Goal: Task Accomplishment & Management: Complete application form

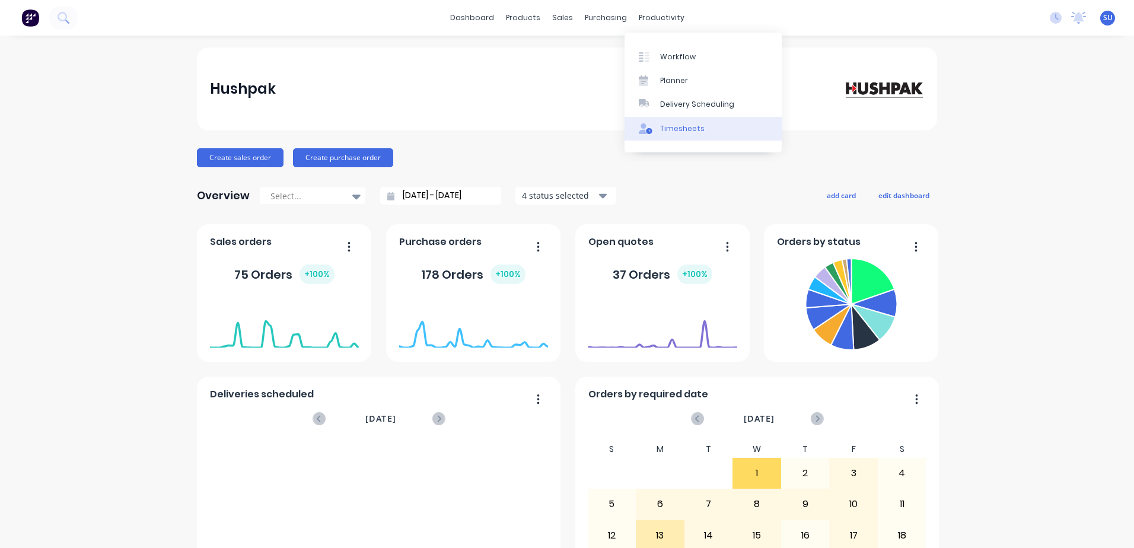
click at [681, 128] on div "Timesheets" at bounding box center [682, 128] width 45 height 11
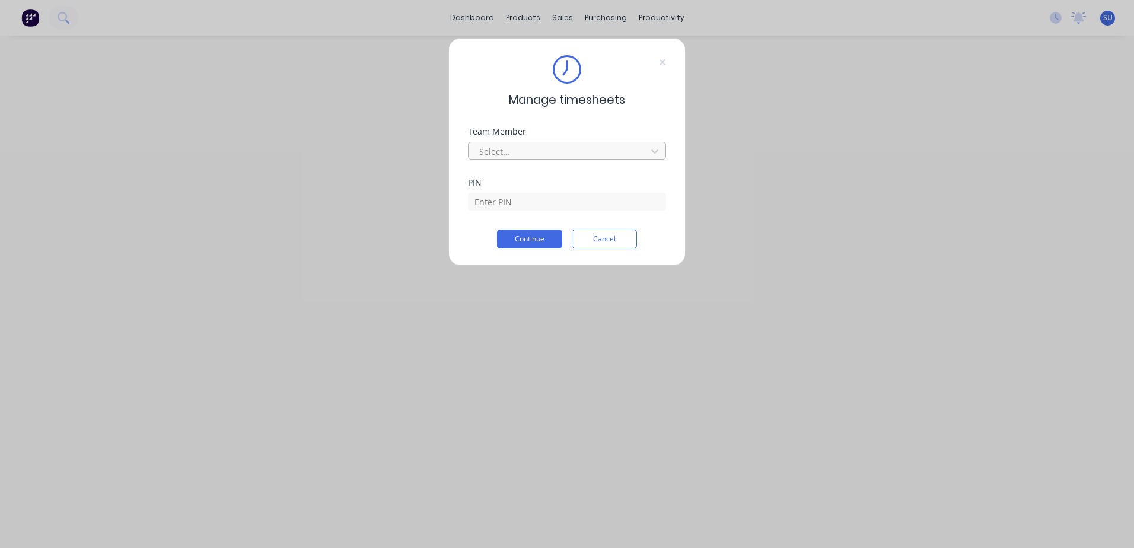
click at [529, 151] on div at bounding box center [559, 151] width 163 height 15
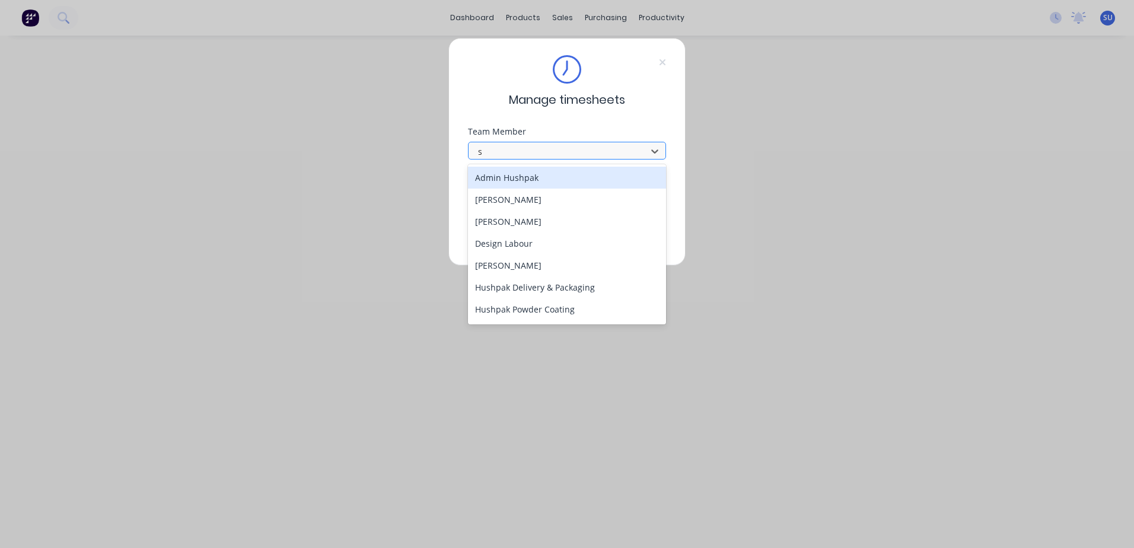
type input "sc"
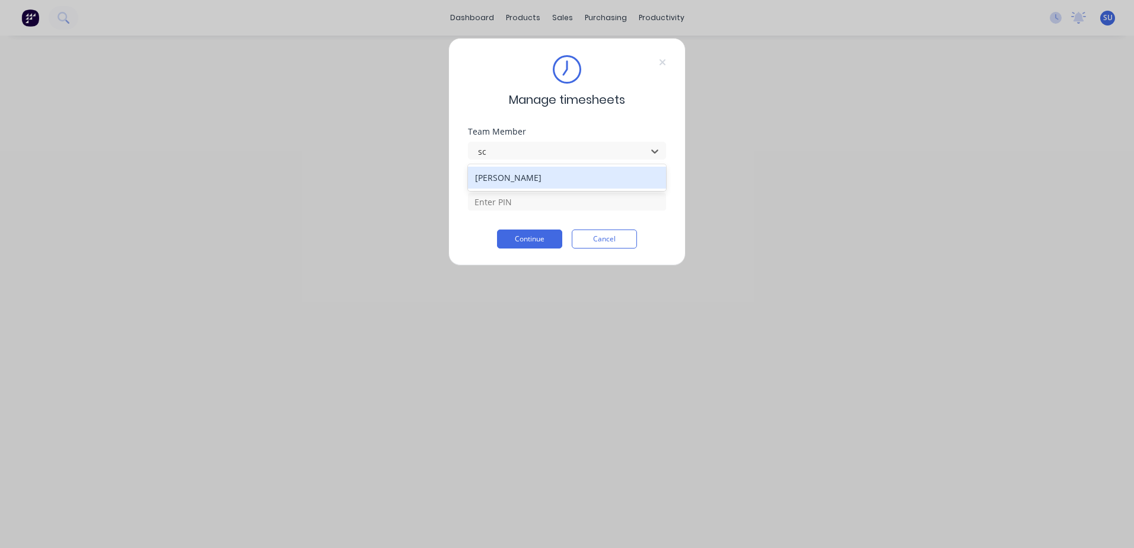
click at [530, 174] on div "[PERSON_NAME]" at bounding box center [567, 178] width 198 height 22
click at [511, 206] on input at bounding box center [567, 202] width 198 height 18
type input "2152"
click at [542, 239] on button "Continue" at bounding box center [529, 239] width 65 height 19
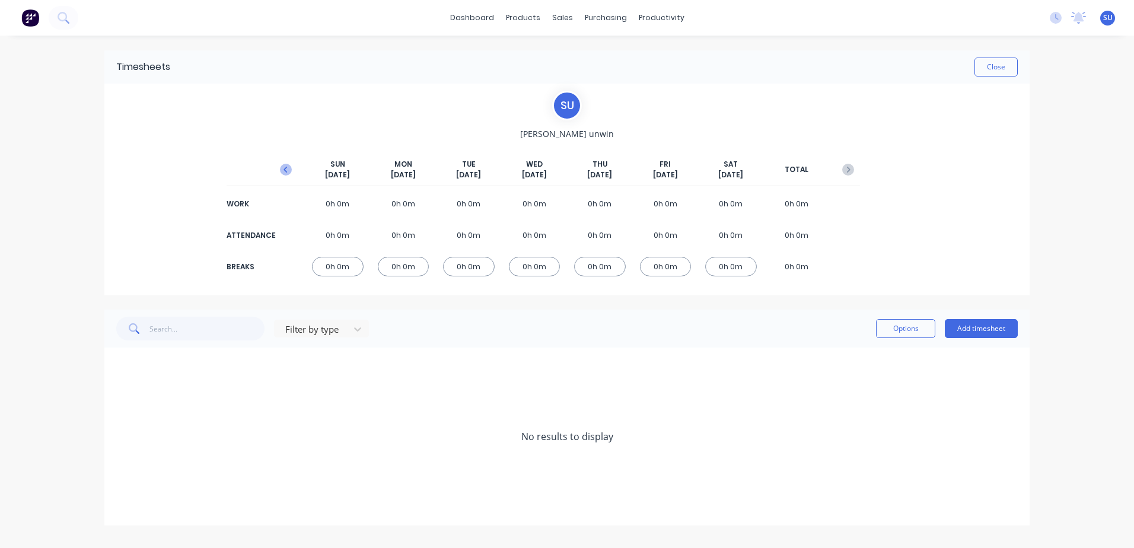
click at [286, 168] on icon "button" at bounding box center [286, 170] width 4 height 6
click at [609, 202] on div "6h 0m" at bounding box center [600, 204] width 52 height 20
click at [121, 434] on icon at bounding box center [120, 437] width 8 height 8
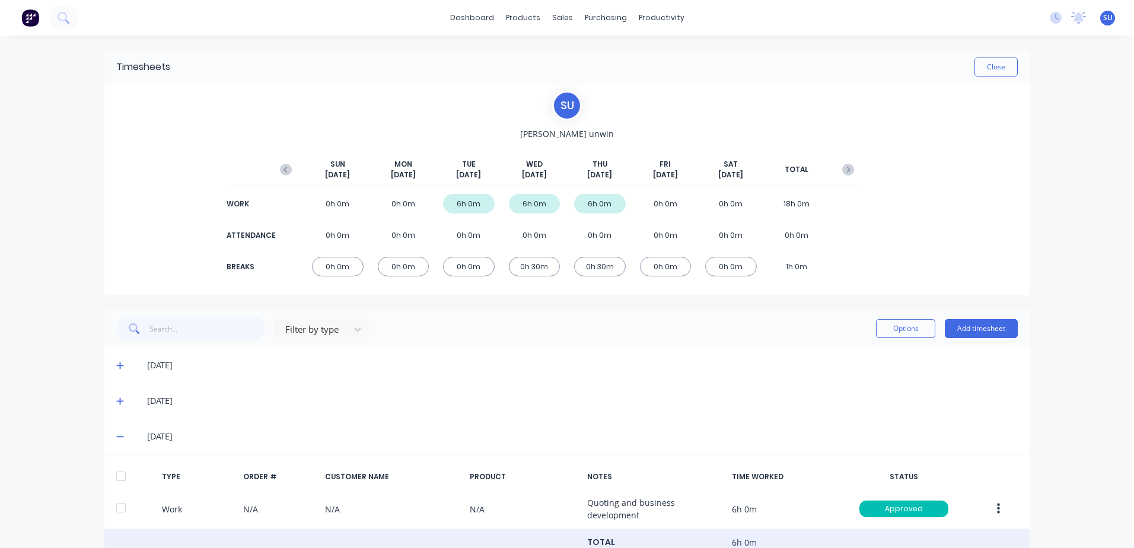
scroll to position [141, 0]
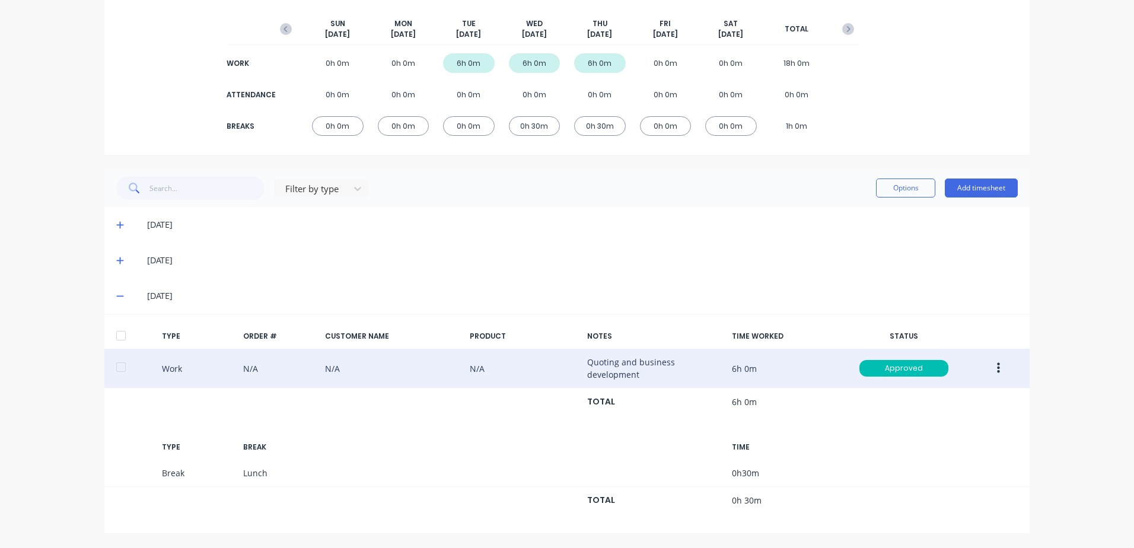
click at [997, 373] on button "button" at bounding box center [999, 368] width 28 height 21
click at [959, 371] on div "Duplicate" at bounding box center [956, 371] width 91 height 17
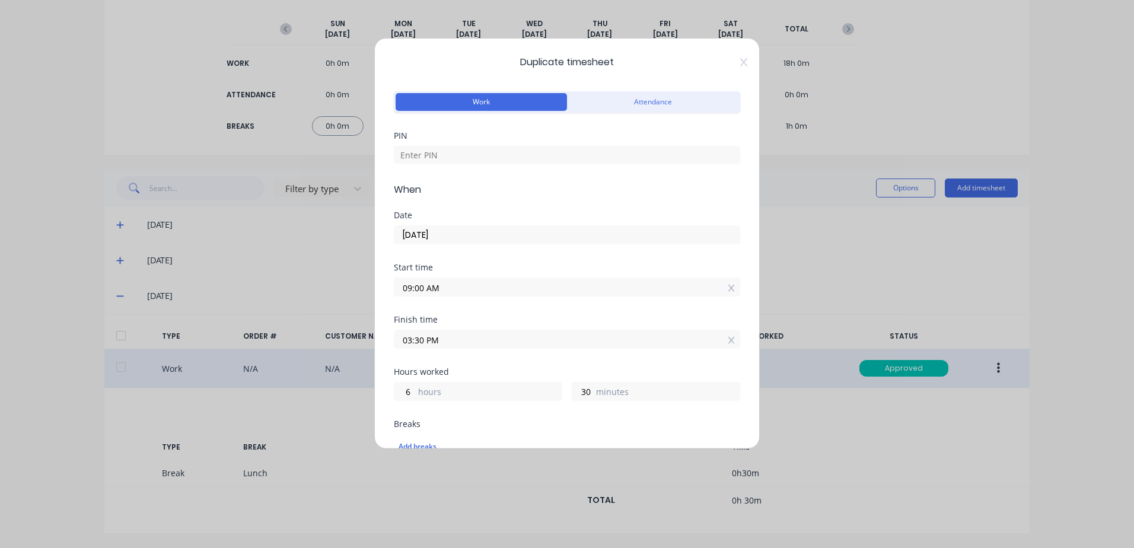
click at [434, 231] on input "[DATE]" at bounding box center [567, 235] width 345 height 18
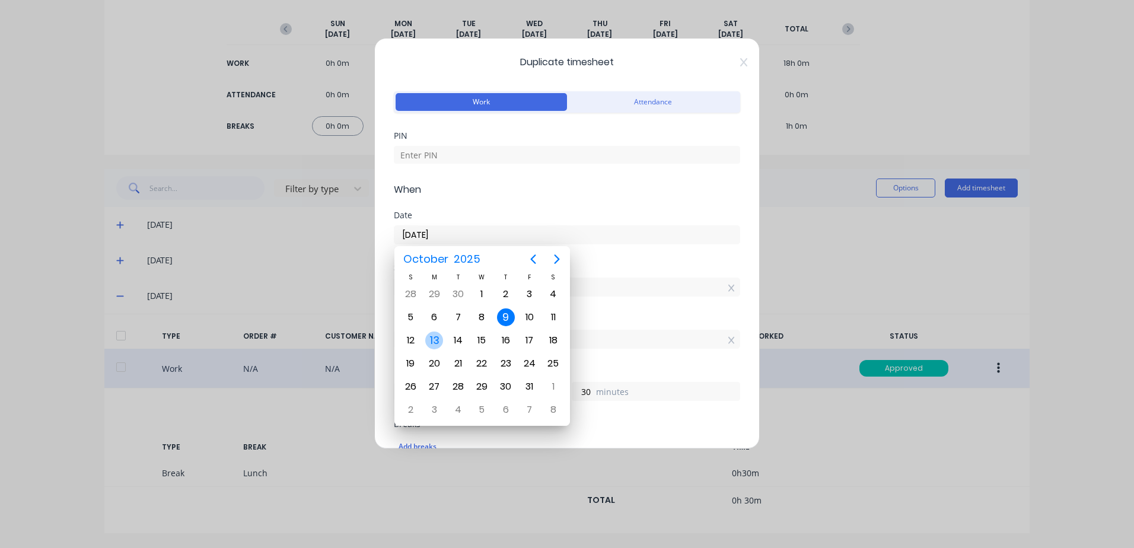
click at [437, 344] on div "13" at bounding box center [434, 341] width 18 height 18
type input "[DATE]"
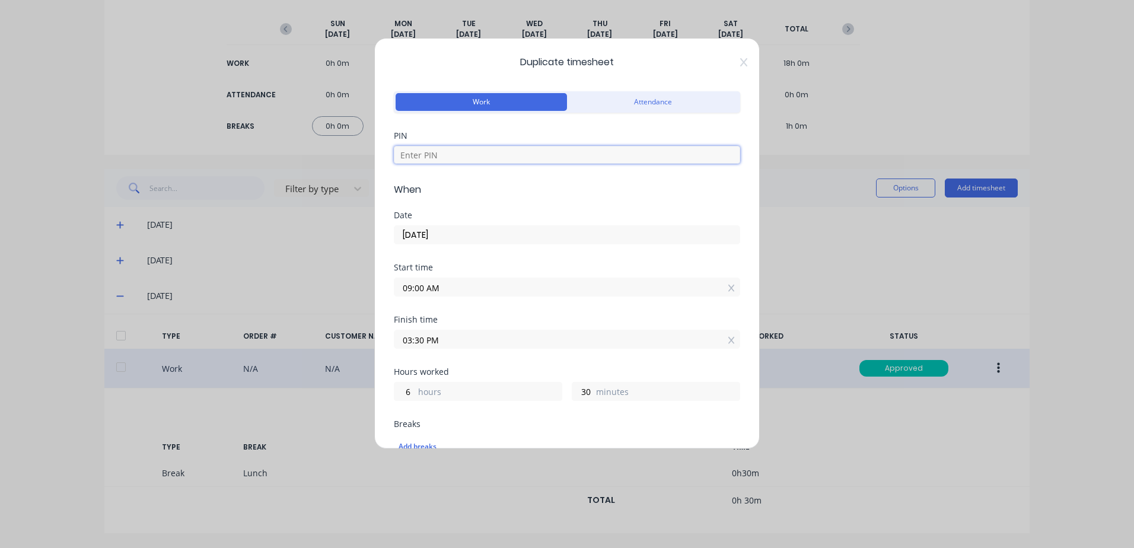
click at [437, 158] on input at bounding box center [567, 155] width 347 height 18
type input "2152"
click at [472, 283] on input "09:00 AM" at bounding box center [567, 287] width 345 height 18
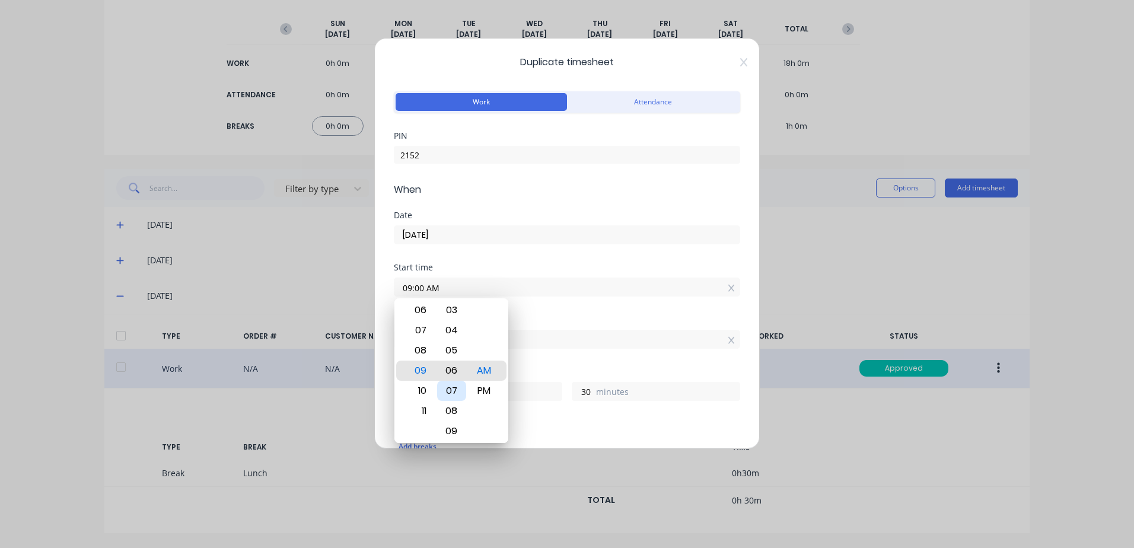
type input "09:06 AM"
type input "24"
type input "09:13 AM"
type input "17"
type input "09:18 AM"
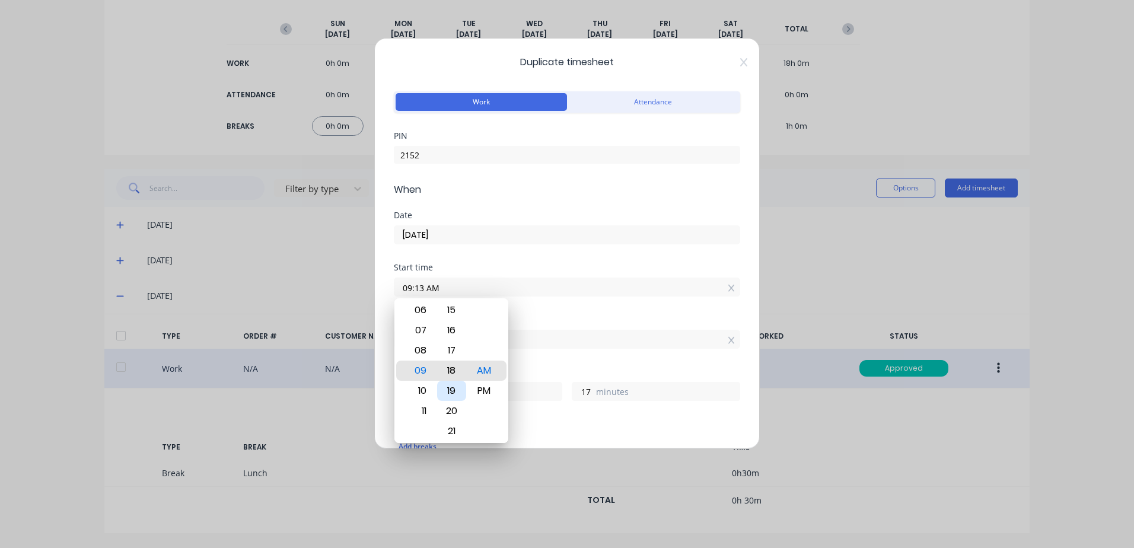
type input "12"
type input "09:22 AM"
type input "8"
type input "09:27 AM"
type input "3"
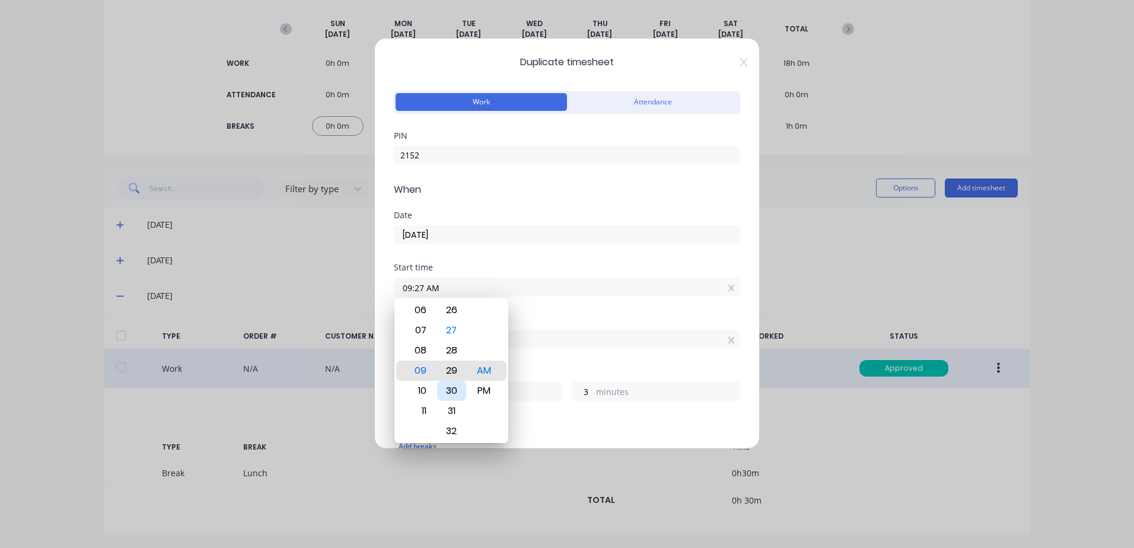
type input "09:29 AM"
type input "1"
type input "09:31 AM"
type input "5"
type input "59"
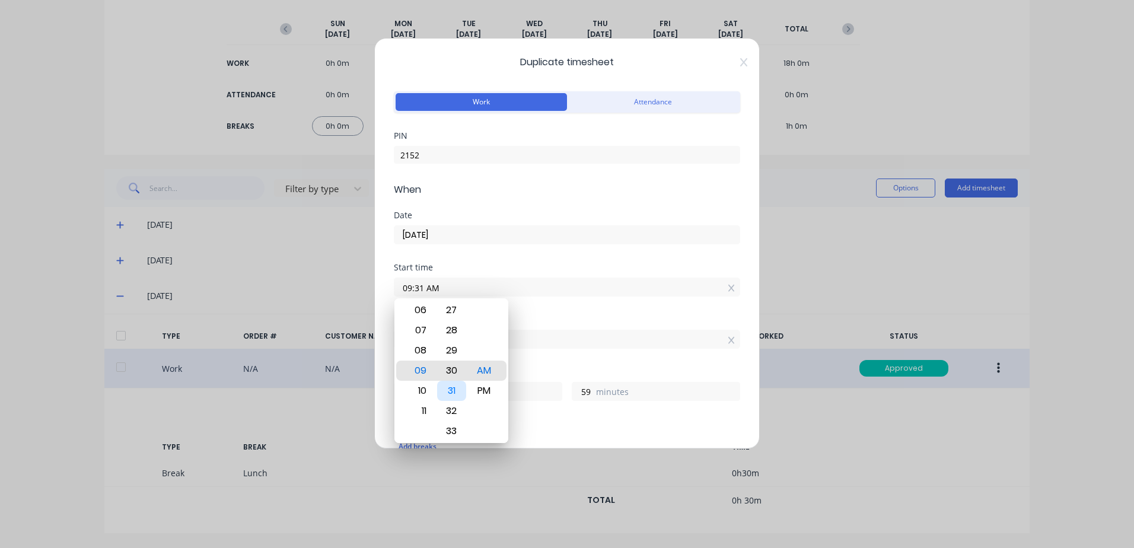
type input "09:30 AM"
type input "6"
type input "0"
click at [671, 271] on div "Start time" at bounding box center [567, 267] width 347 height 8
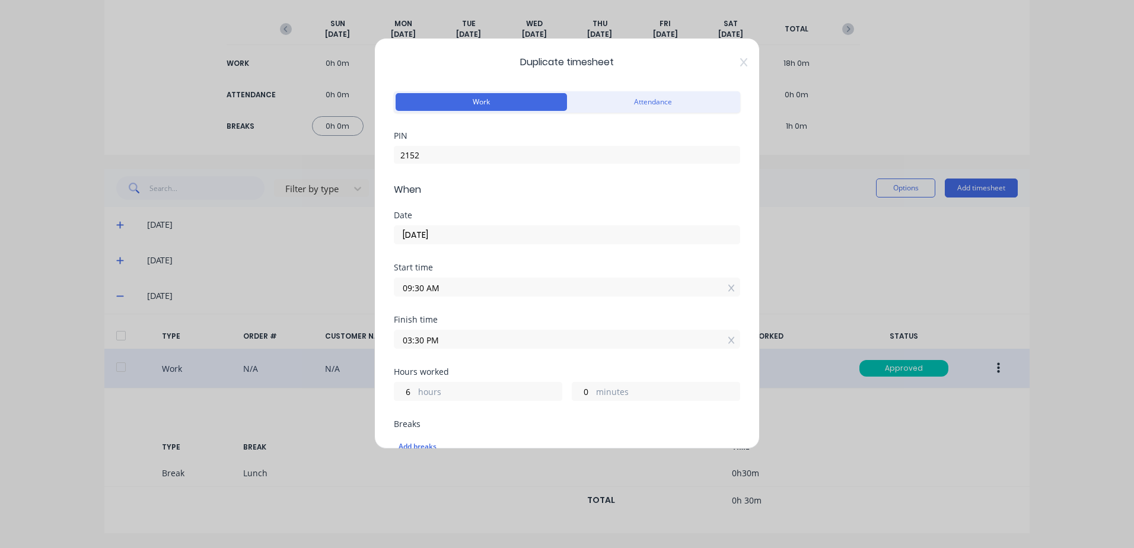
click at [492, 338] on input "03:30 PM" at bounding box center [567, 339] width 345 height 18
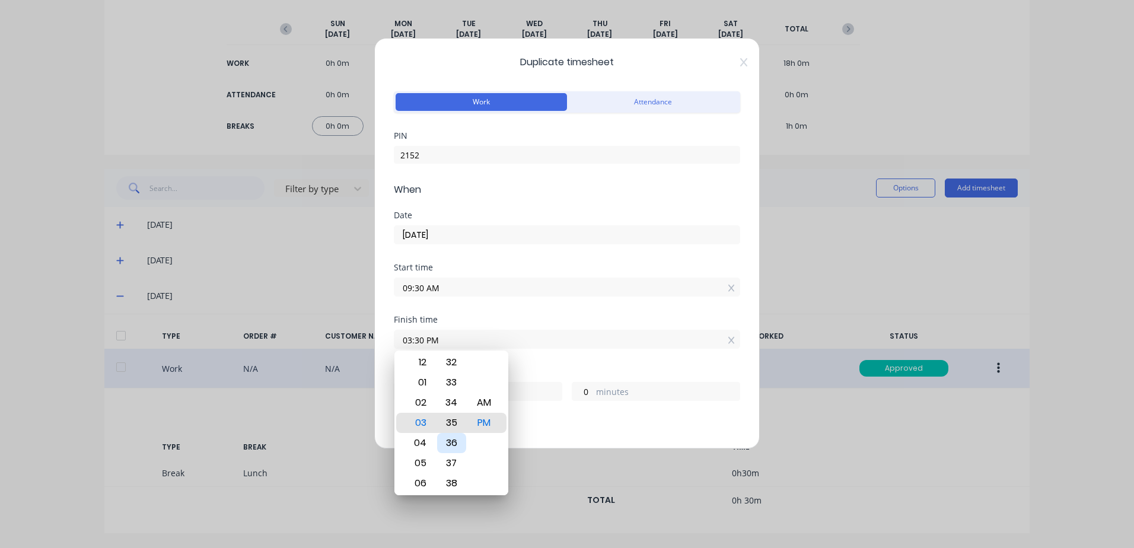
type input "03:35 PM"
type input "5"
type input "03:40 PM"
type input "10"
type input "03:41 PM"
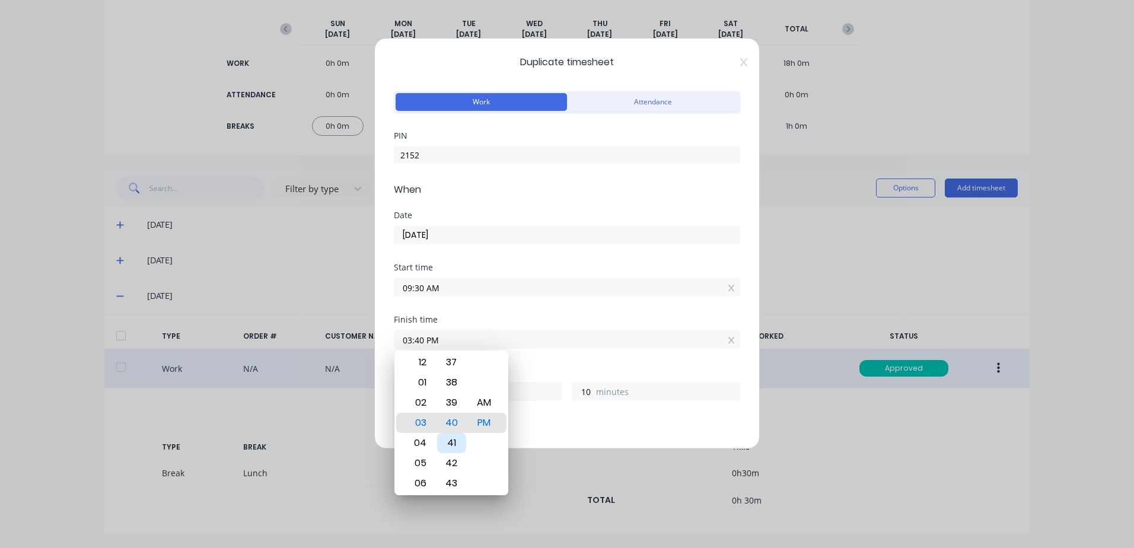
type input "11"
type input "03:42 PM"
type input "12"
type input "03:43 PM"
type input "13"
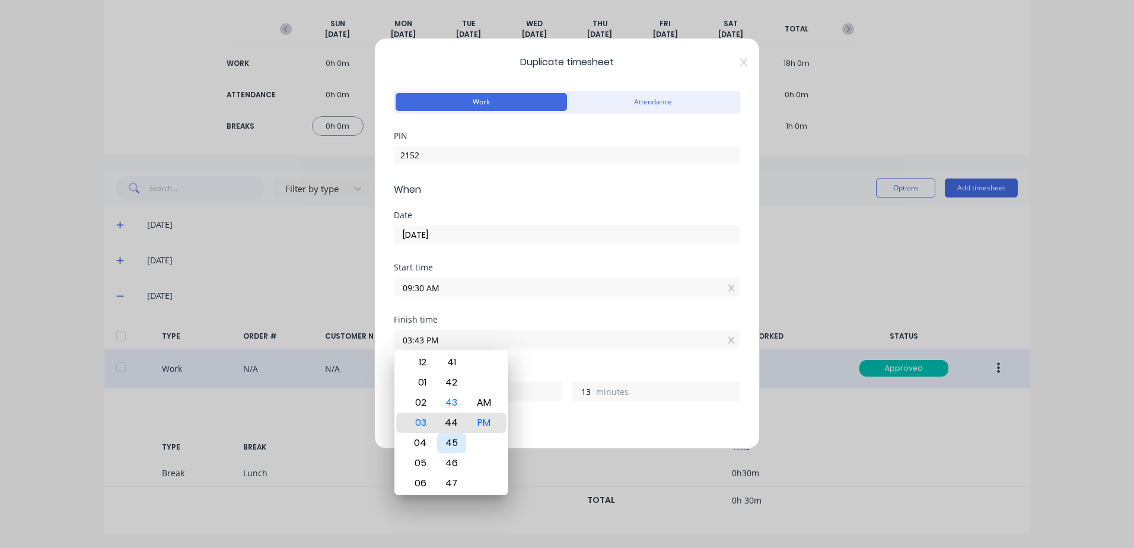
type input "03:44 PM"
type input "14"
click at [453, 444] on div "45" at bounding box center [451, 443] width 29 height 20
type input "03:45 PM"
type input "15"
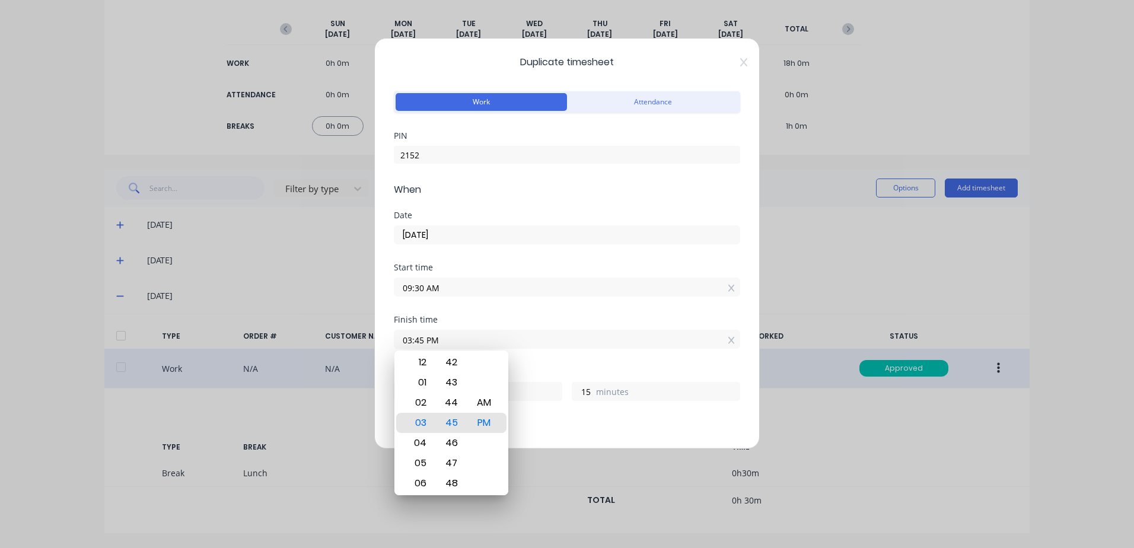
click at [556, 314] on div "Start time 09:30 AM" at bounding box center [567, 289] width 347 height 52
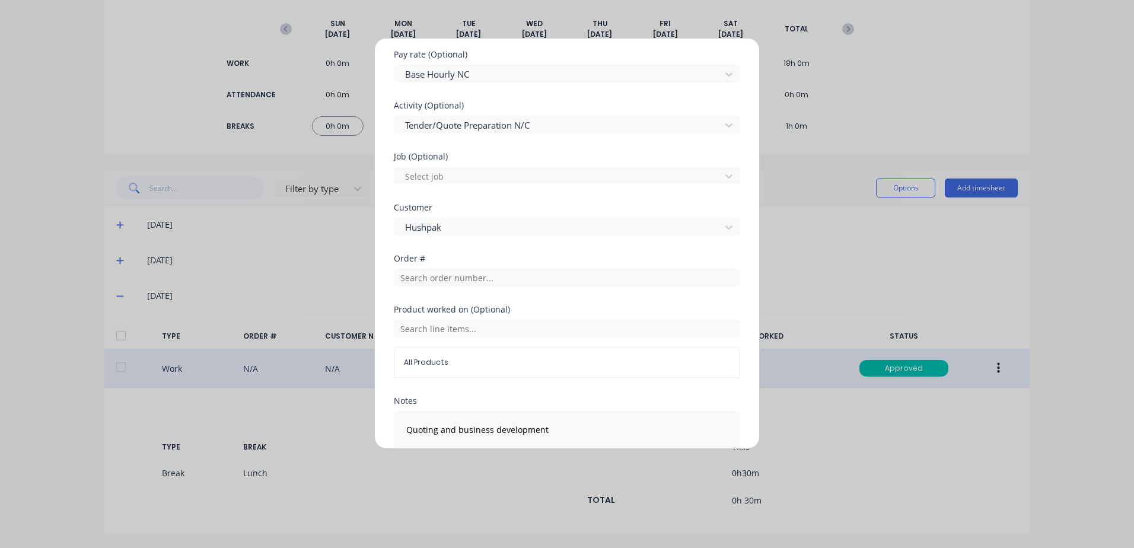
scroll to position [545, 0]
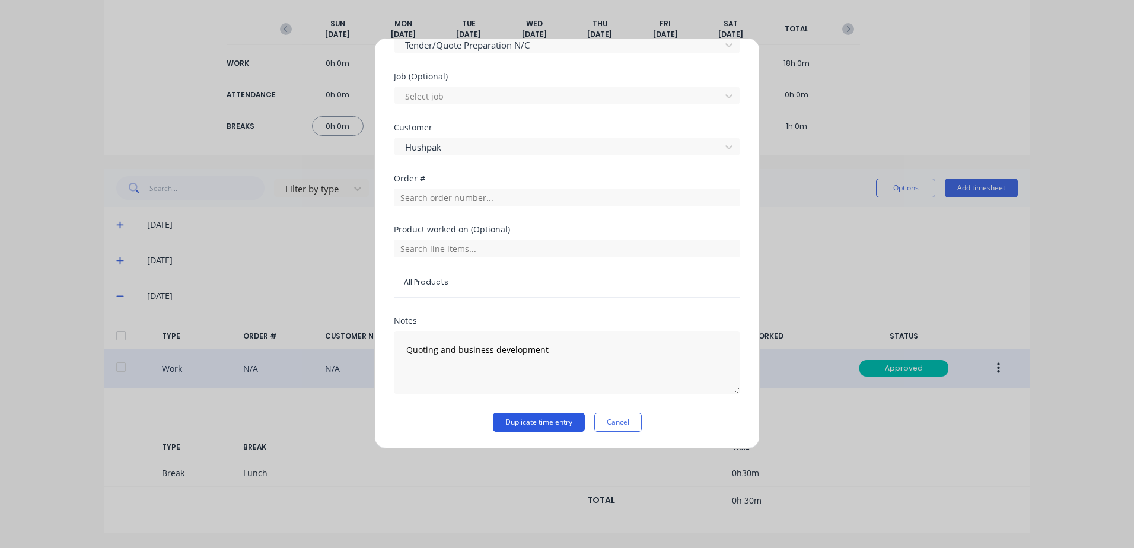
click at [536, 423] on button "Duplicate time entry" at bounding box center [539, 422] width 92 height 19
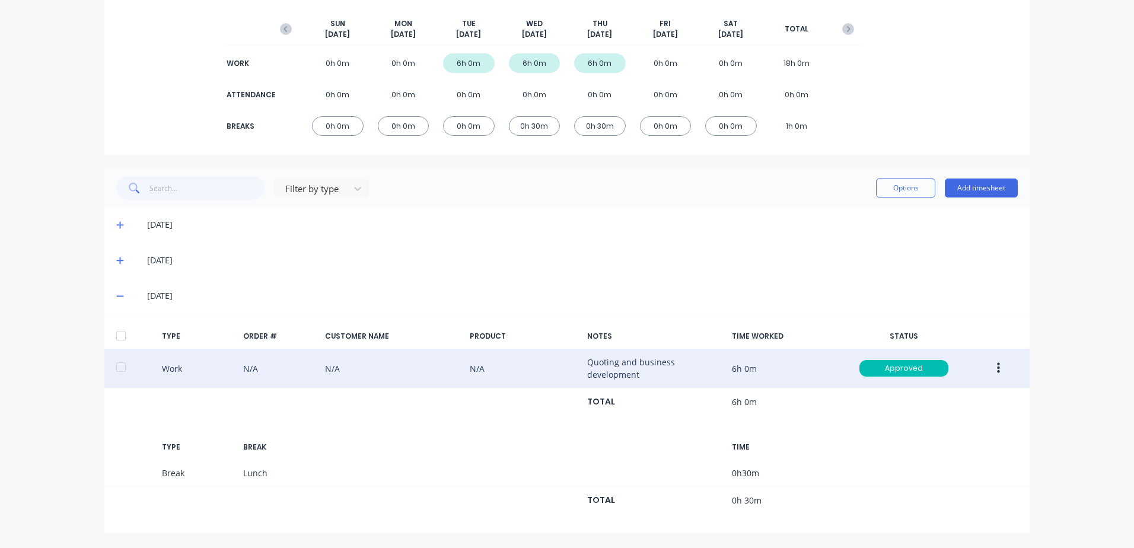
scroll to position [0, 0]
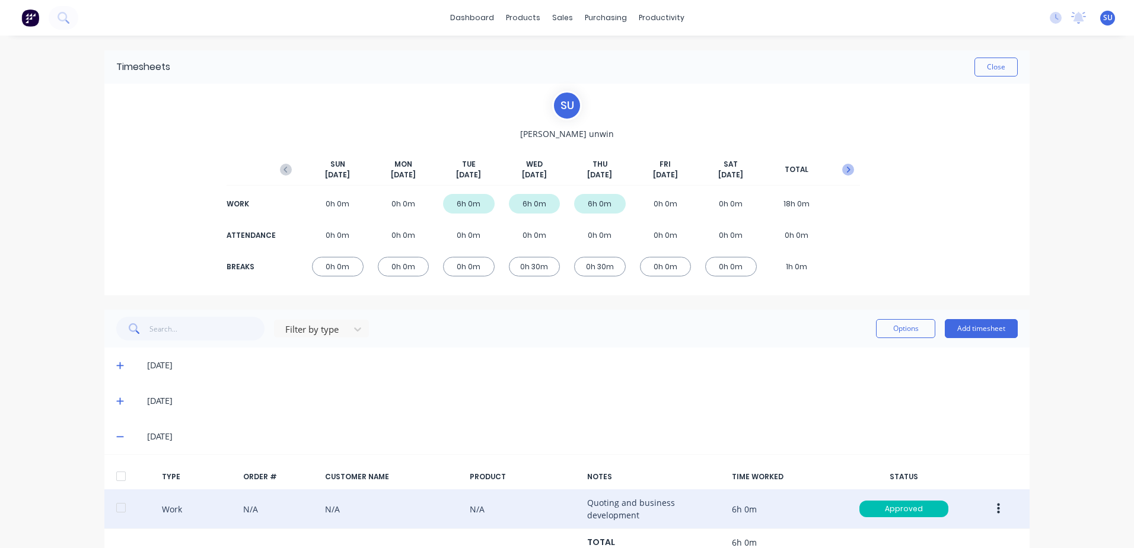
click at [849, 169] on icon "button" at bounding box center [849, 170] width 12 height 12
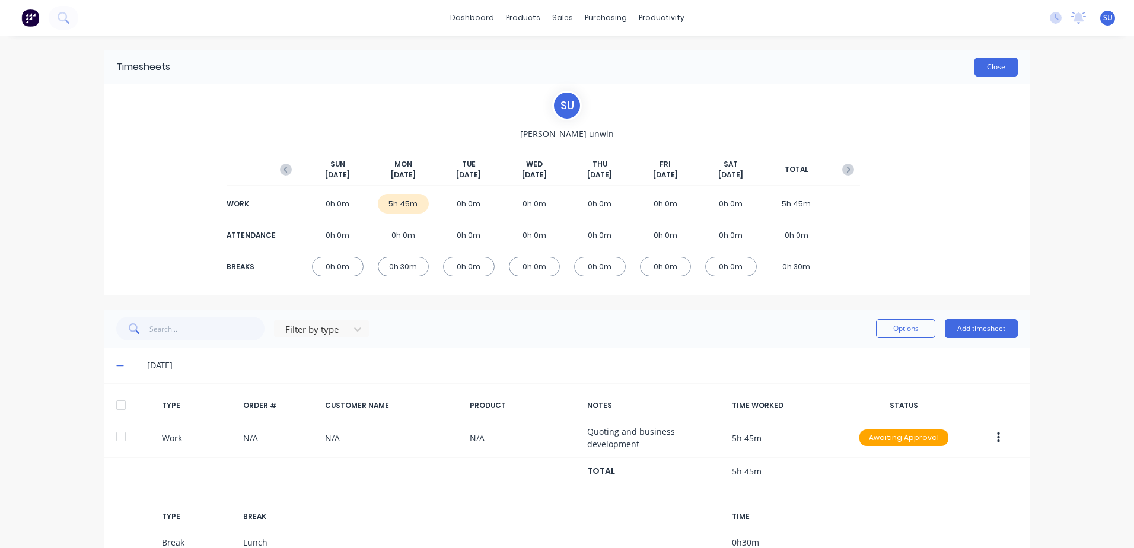
click at [994, 71] on button "Close" at bounding box center [996, 67] width 43 height 19
